Goal: Task Accomplishment & Management: Complete application form

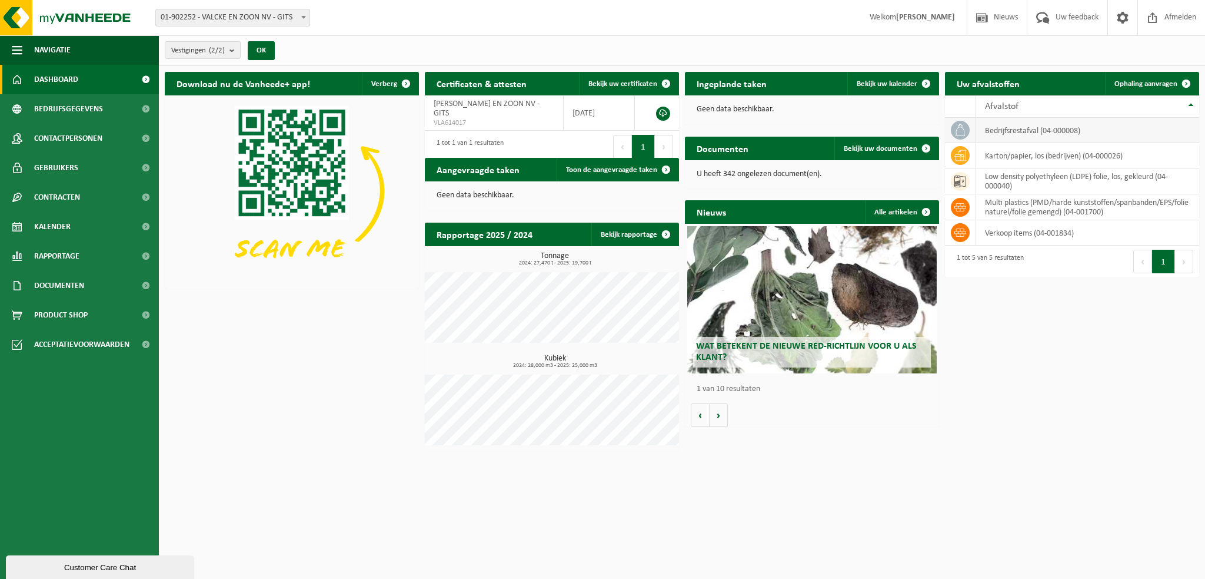
click at [961, 128] on icon at bounding box center [961, 130] width 12 height 12
click at [1149, 80] on span "Ophaling aanvragen" at bounding box center [1146, 84] width 63 height 8
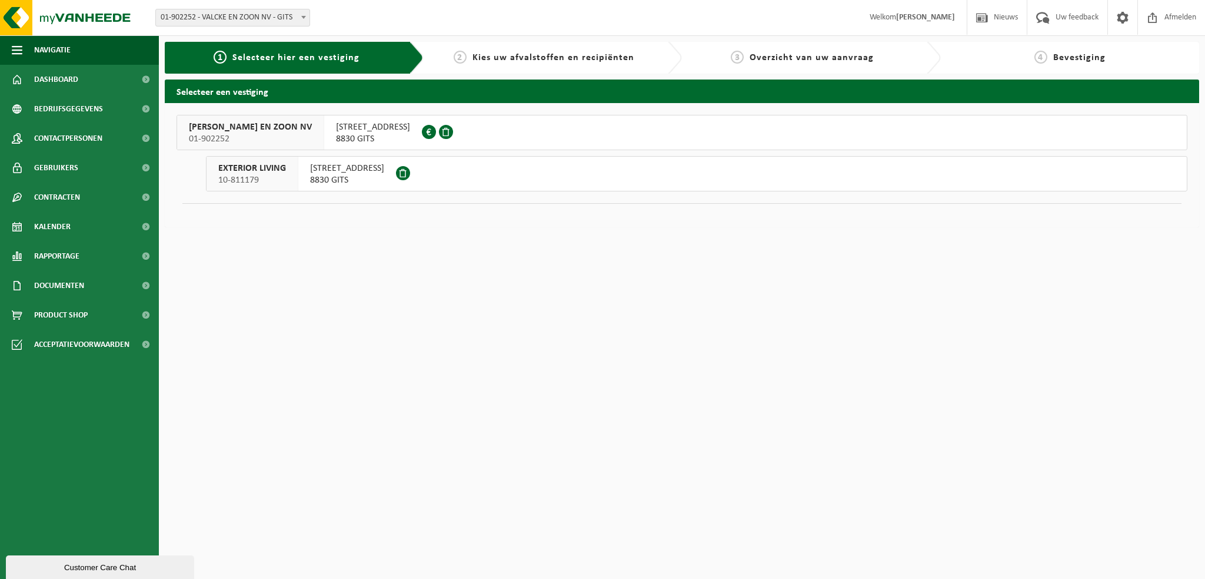
click at [243, 132] on span "VALCKE EN ZOON NV" at bounding box center [250, 127] width 123 height 12
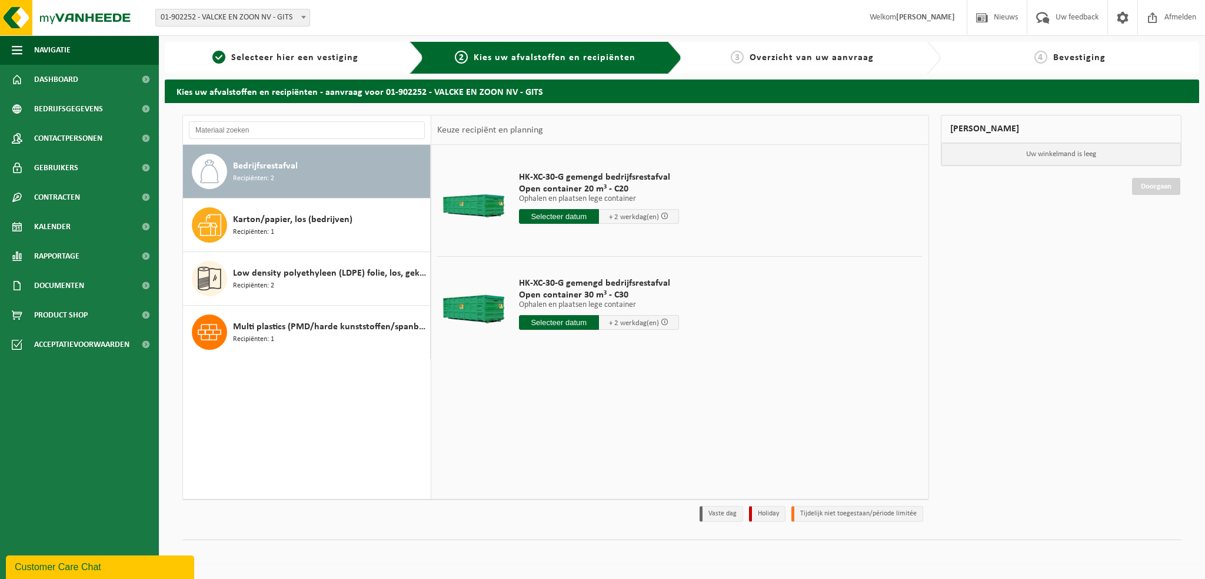
click at [572, 218] on input "text" at bounding box center [559, 216] width 80 height 15
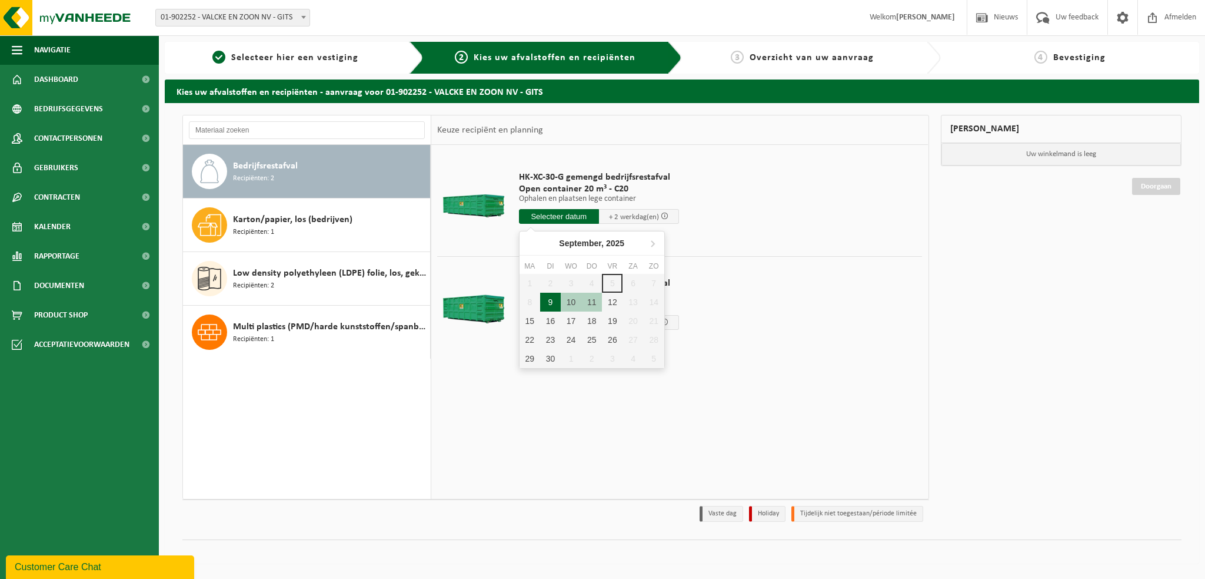
click at [556, 298] on div "9" at bounding box center [550, 302] width 21 height 19
type input "Van 2025-09-09"
type input "2025-09-09"
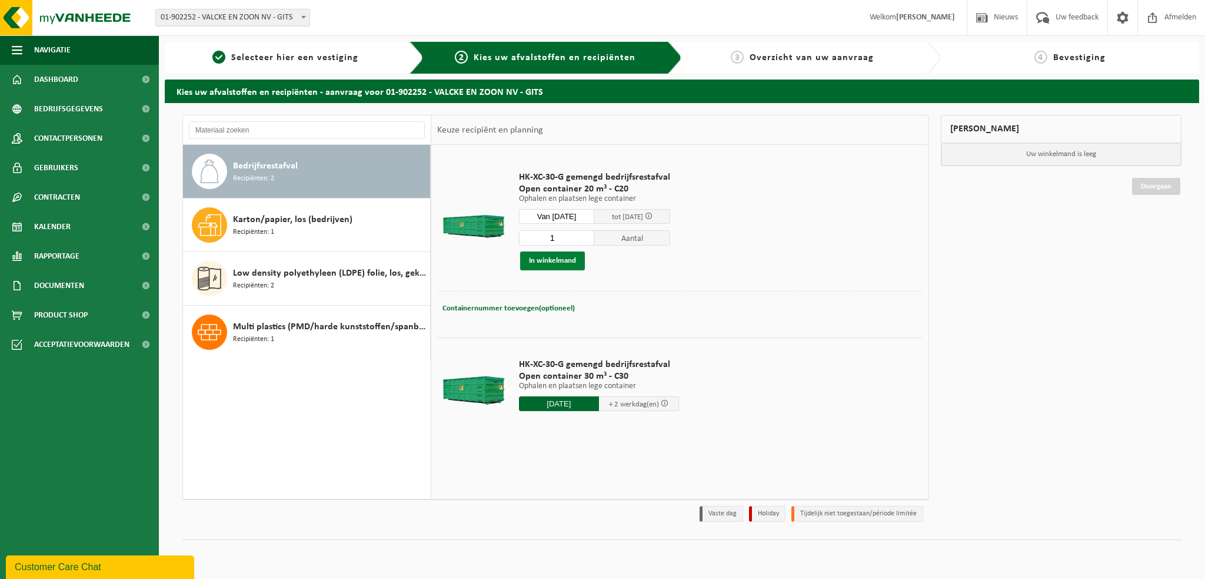
click at [545, 255] on button "In winkelmand" at bounding box center [552, 260] width 65 height 19
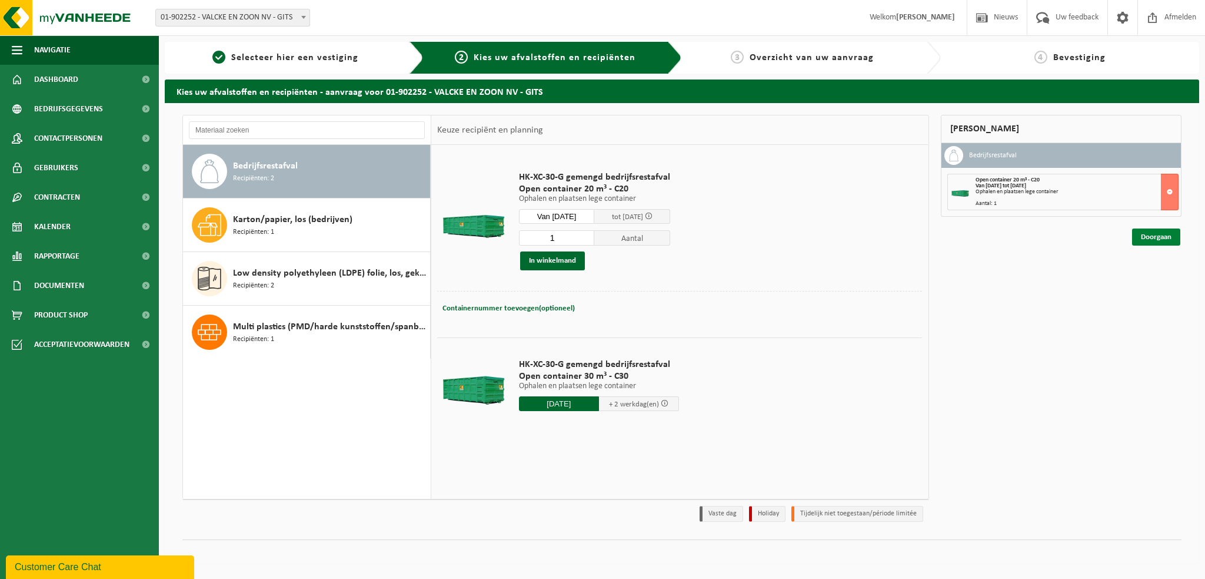
click at [1155, 231] on link "Doorgaan" at bounding box center [1156, 236] width 48 height 17
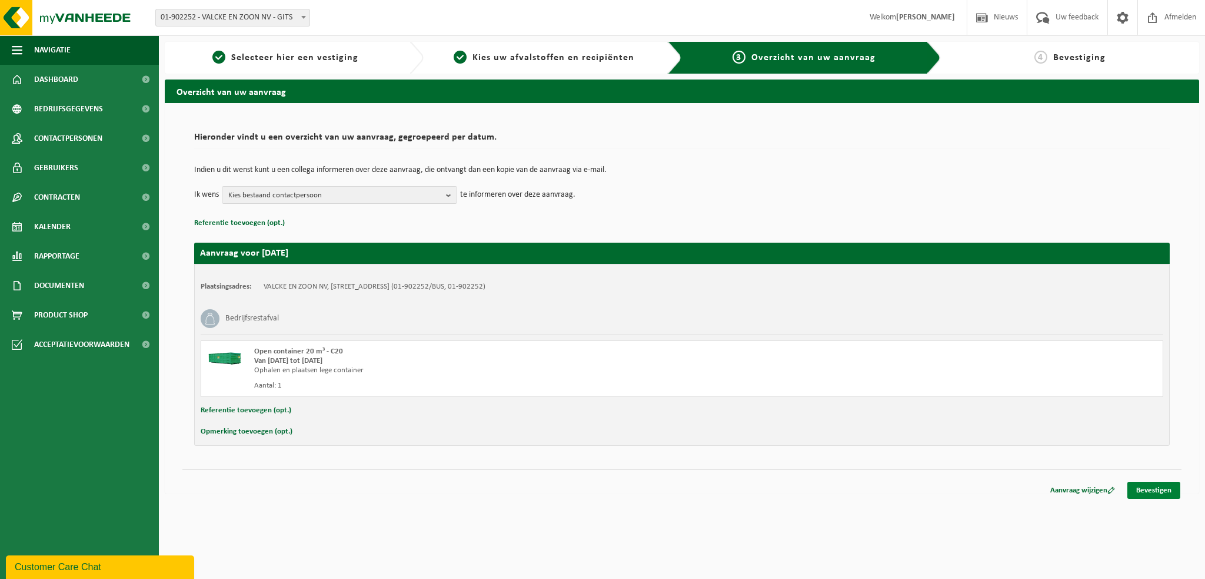
click at [1143, 489] on link "Bevestigen" at bounding box center [1154, 489] width 53 height 17
